Goal: Task Accomplishment & Management: Complete application form

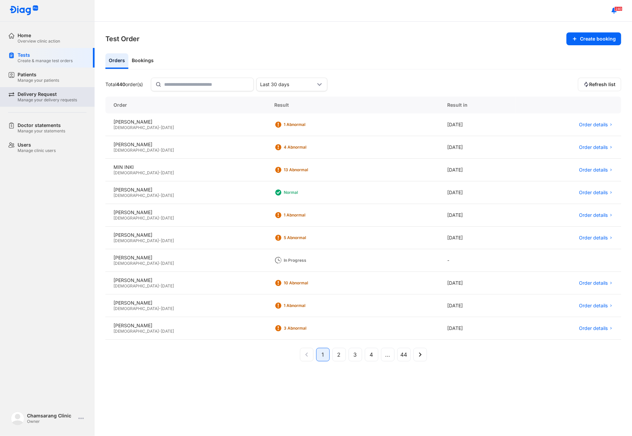
drag, startPoint x: 39, startPoint y: 76, endPoint x: 48, endPoint y: 102, distance: 28.2
click at [39, 76] on div "Patients" at bounding box center [39, 75] width 42 height 6
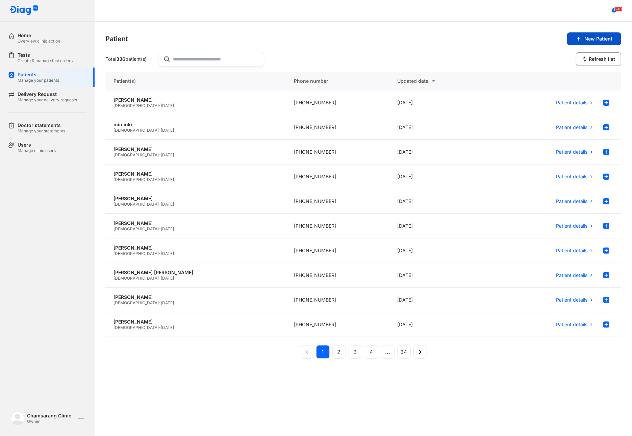
click at [594, 38] on span "New Patient" at bounding box center [598, 39] width 28 height 6
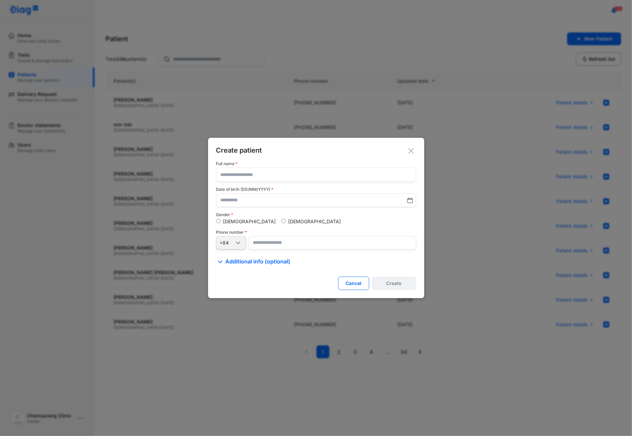
click at [249, 176] on input "text" at bounding box center [316, 175] width 191 height 14
type input "*********"
type input "**********"
click at [277, 241] on input "number" at bounding box center [332, 243] width 167 height 14
type input "**********"
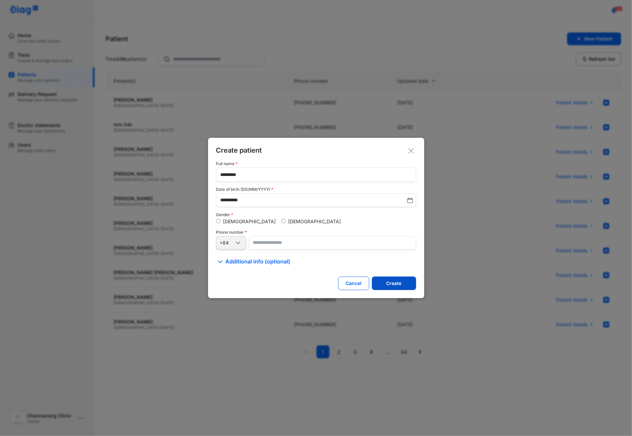
click at [388, 287] on button "Create" at bounding box center [394, 284] width 44 height 14
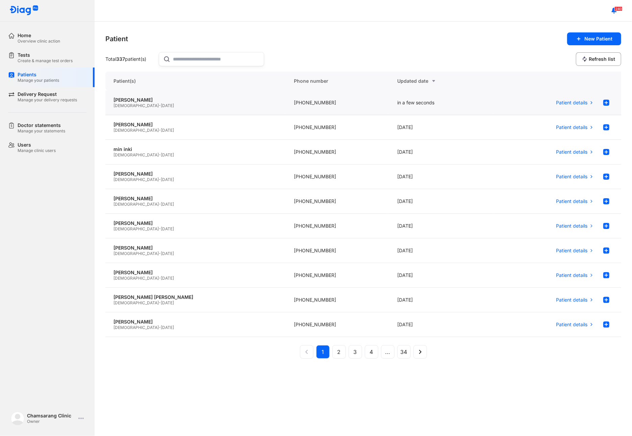
click at [217, 104] on div "Male - 02/03/1986" at bounding box center [195, 105] width 164 height 5
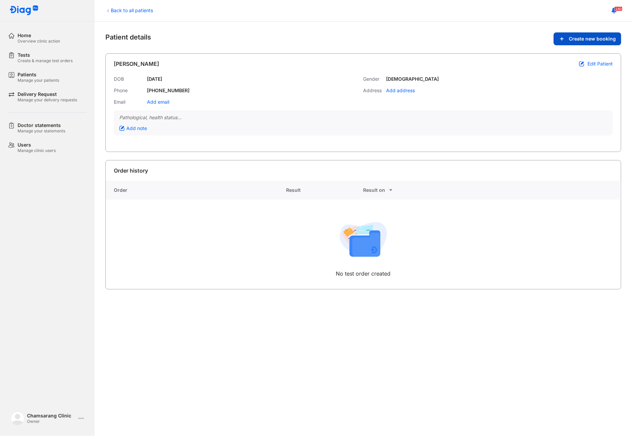
click at [581, 40] on span "Create new booking" at bounding box center [592, 39] width 47 height 6
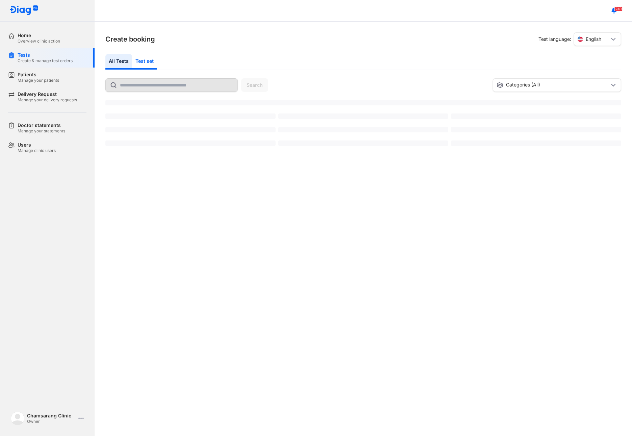
click at [143, 62] on div "Test set" at bounding box center [144, 62] width 25 height 16
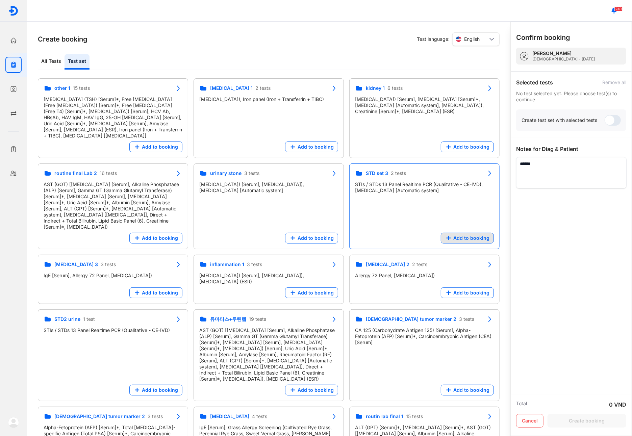
click at [455, 235] on button "Add to booking" at bounding box center [467, 238] width 53 height 11
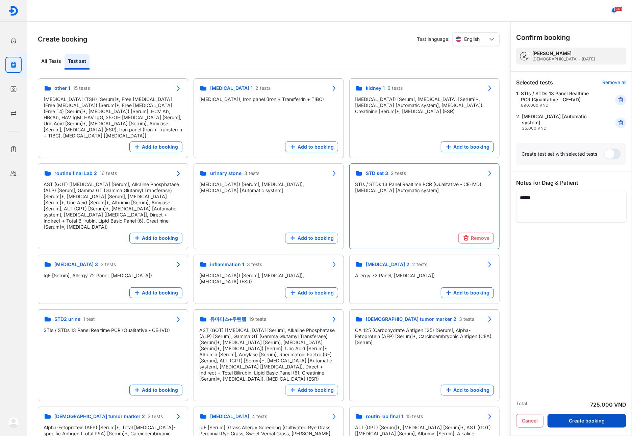
click at [587, 424] on button "Create booking" at bounding box center [586, 421] width 79 height 14
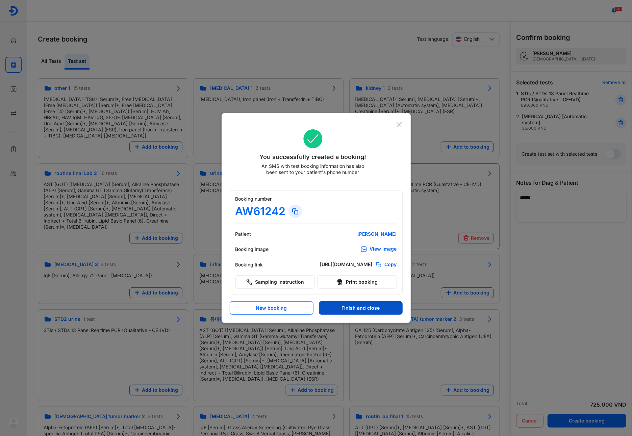
click at [390, 311] on button "Finish and close" at bounding box center [361, 308] width 84 height 14
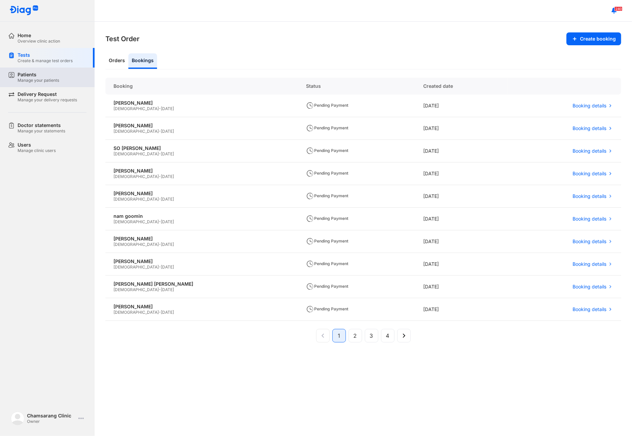
click at [33, 81] on div "Manage your patients" at bounding box center [39, 80] width 42 height 5
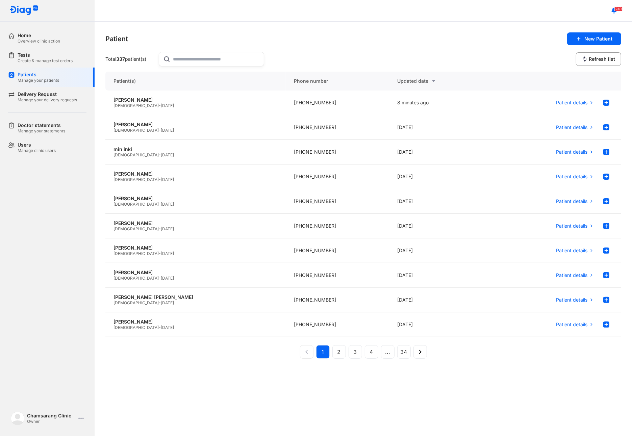
click at [192, 64] on input "text" at bounding box center [216, 59] width 86 height 14
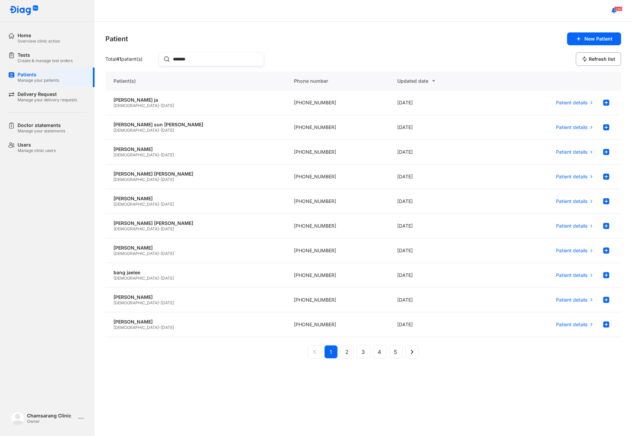
type input "*******"
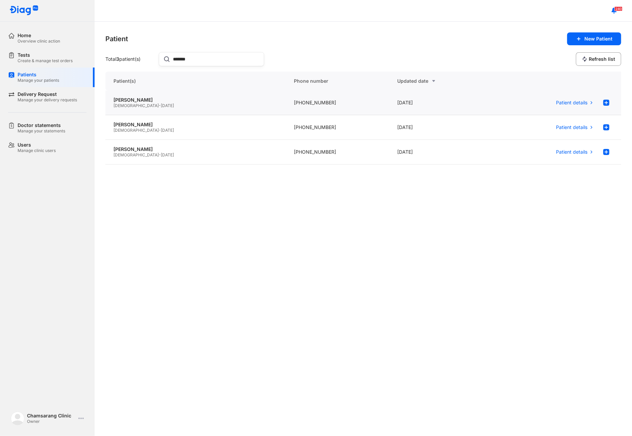
click at [161, 107] on span "[DATE]" at bounding box center [167, 105] width 13 height 5
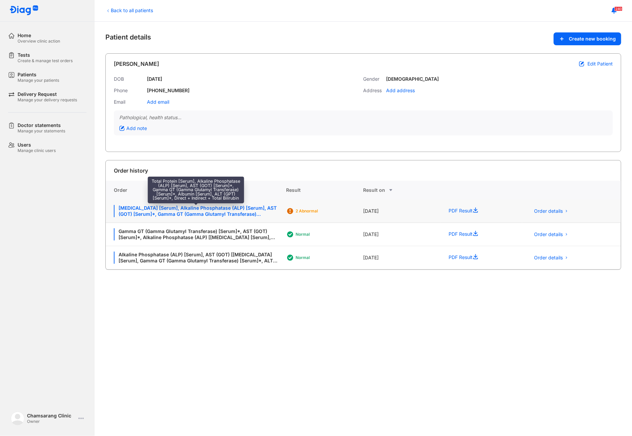
click at [211, 214] on div "Total Protein [Serum], Alkaline Phosphatase (ALP) [Serum], AST (GOT) [Serum]*, …" at bounding box center [196, 211] width 164 height 12
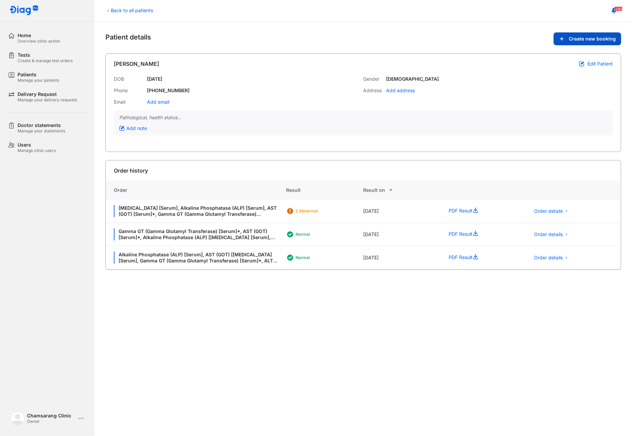
click at [589, 44] on button "Create new booking" at bounding box center [587, 38] width 68 height 13
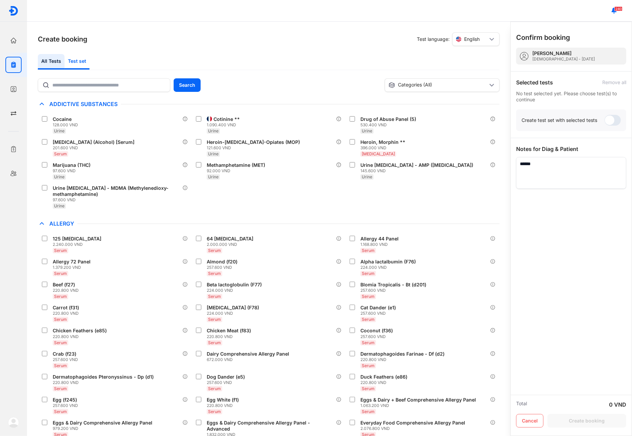
click at [148, 62] on div "All Tests Test set" at bounding box center [269, 62] width 462 height 16
click at [80, 64] on div "Test set" at bounding box center [76, 62] width 25 height 16
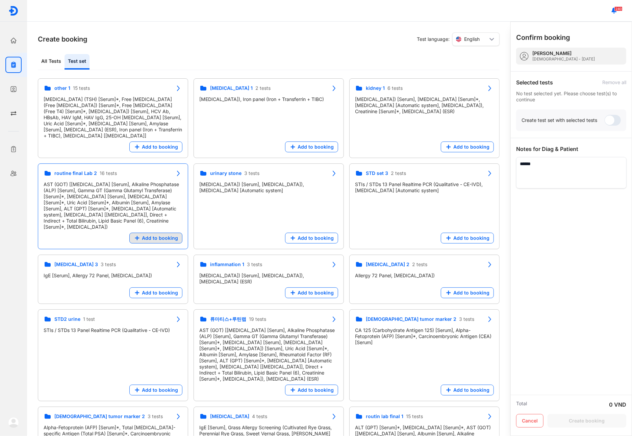
click at [159, 235] on span "Add to booking" at bounding box center [160, 238] width 36 height 6
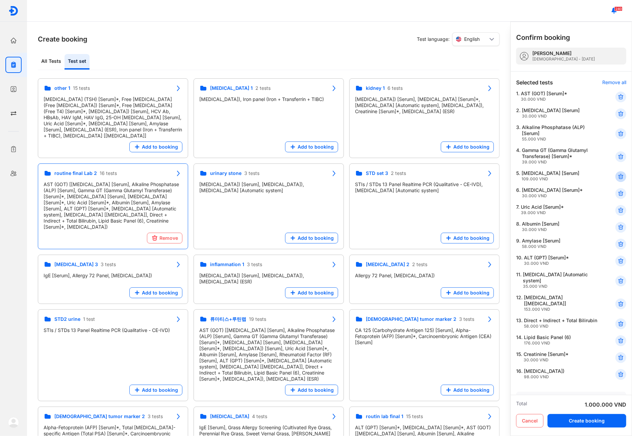
click at [617, 176] on icon at bounding box center [620, 176] width 7 height 7
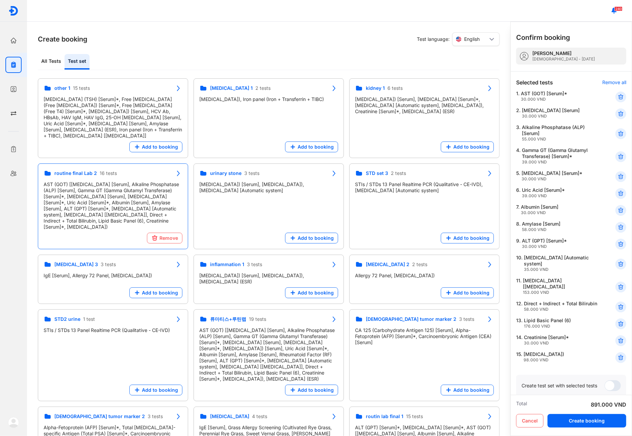
click at [617, 176] on icon at bounding box center [620, 176] width 7 height 7
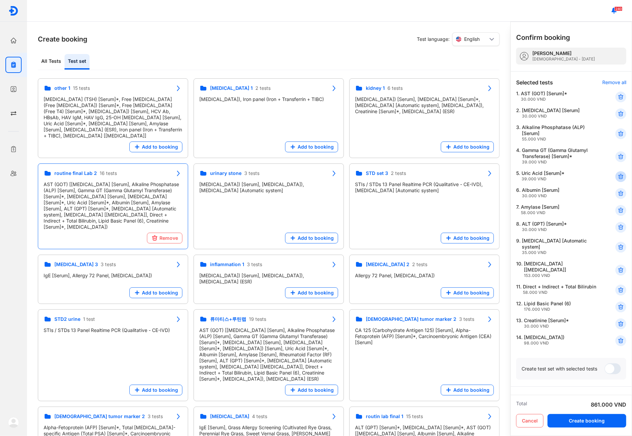
click at [617, 176] on icon at bounding box center [620, 176] width 7 height 7
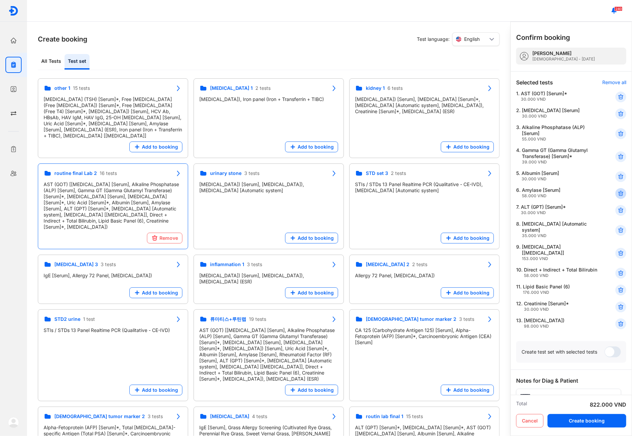
click at [617, 194] on icon at bounding box center [620, 193] width 7 height 7
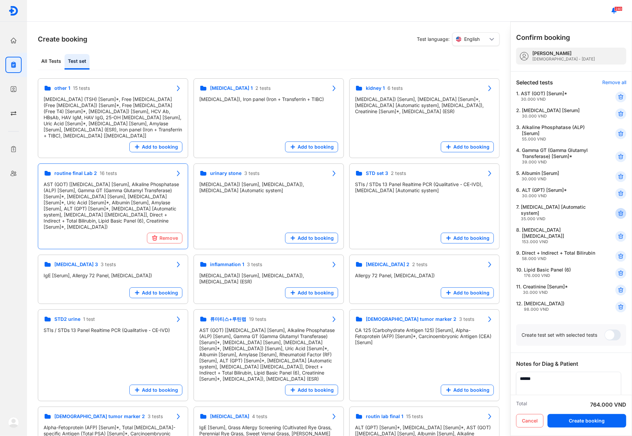
click at [618, 215] on use at bounding box center [620, 213] width 5 height 5
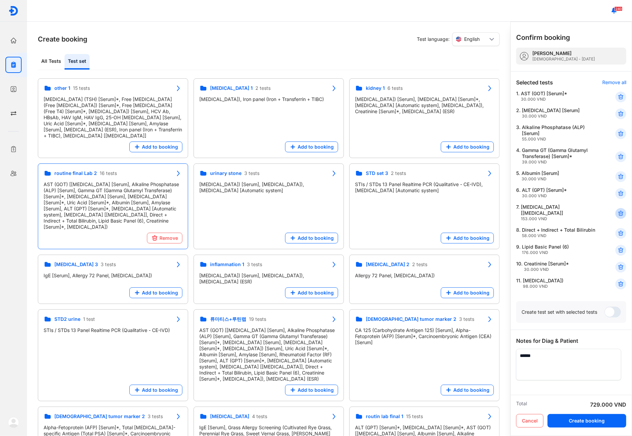
click at [617, 215] on div at bounding box center [620, 213] width 11 height 11
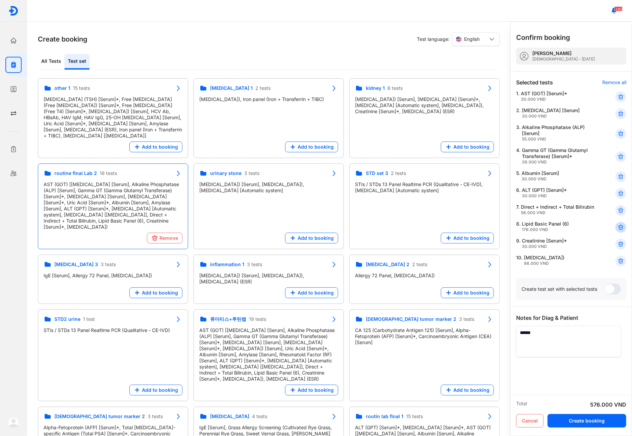
click at [617, 229] on icon at bounding box center [620, 227] width 7 height 7
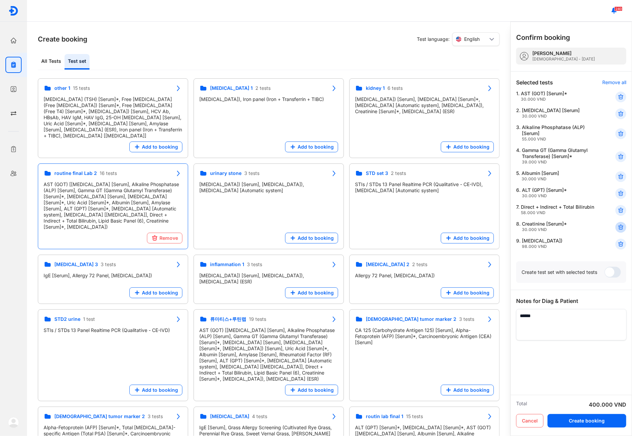
click at [619, 226] on icon at bounding box center [620, 227] width 7 height 7
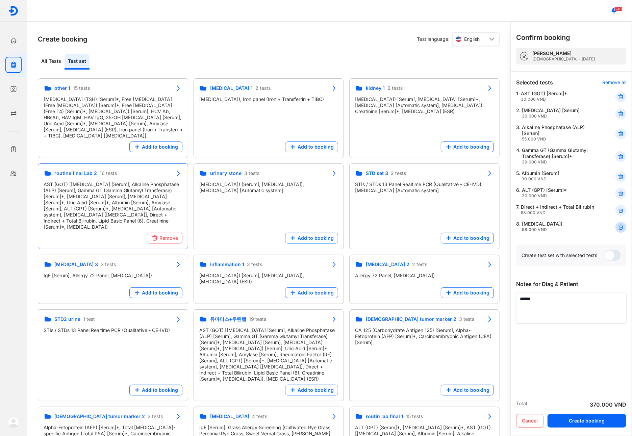
click at [619, 226] on icon at bounding box center [620, 227] width 7 height 7
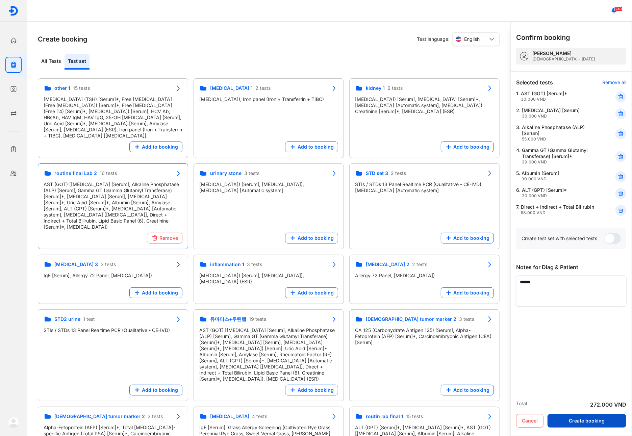
click at [599, 419] on button "Create booking" at bounding box center [586, 421] width 79 height 14
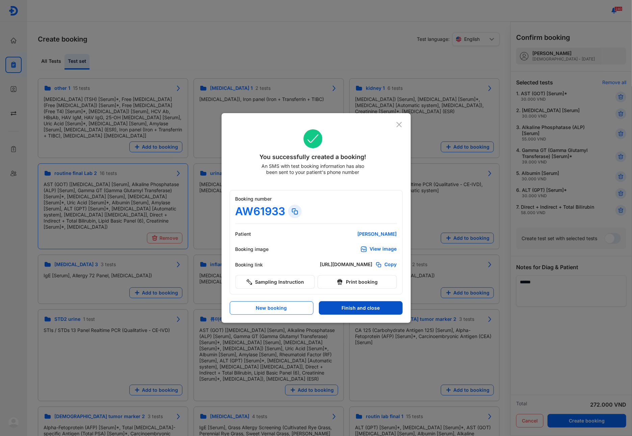
click at [356, 310] on button "Finish and close" at bounding box center [361, 308] width 84 height 14
